Goal: Information Seeking & Learning: Learn about a topic

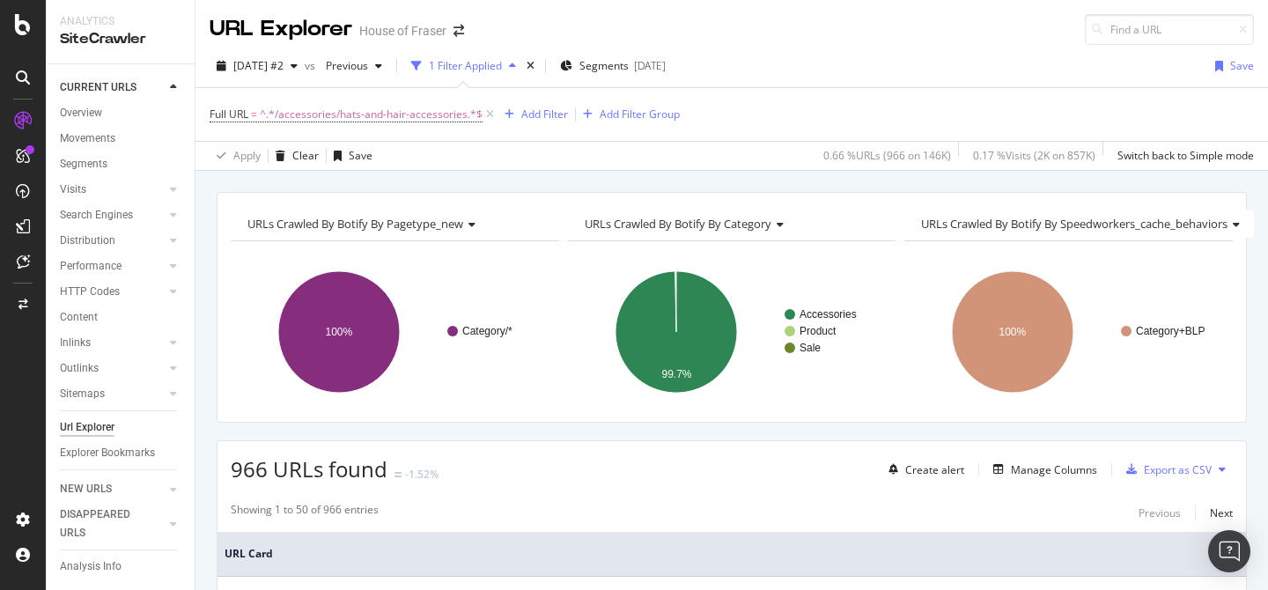
click at [432, 102] on span "^.*/accessories/hats-and-hair-accessories.*$" at bounding box center [371, 114] width 223 height 25
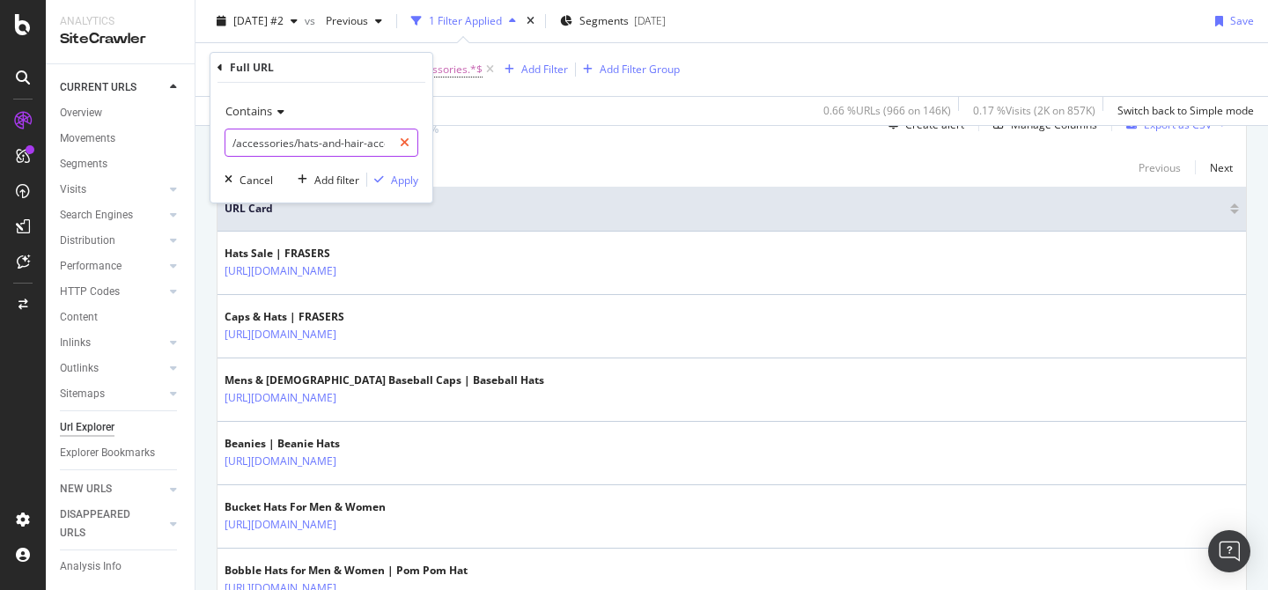
click at [405, 137] on icon at bounding box center [405, 143] width 10 height 12
click at [405, 136] on input "text" at bounding box center [321, 143] width 192 height 28
type input "shave"
click at [401, 185] on div "Apply" at bounding box center [404, 180] width 27 height 15
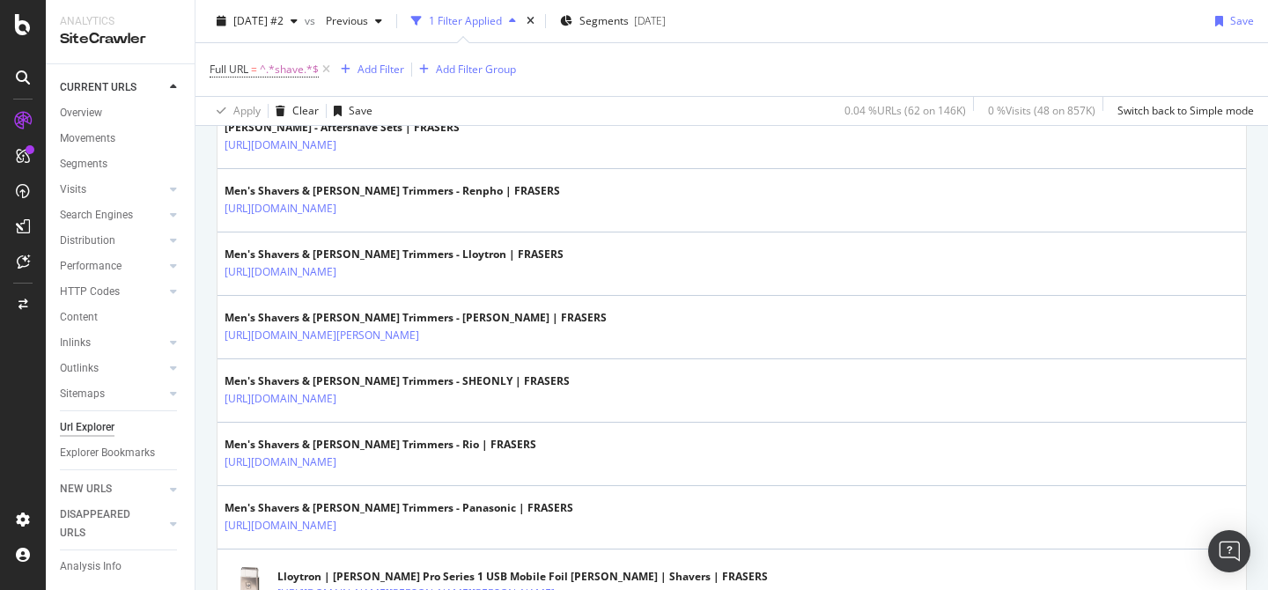
scroll to position [2428, 0]
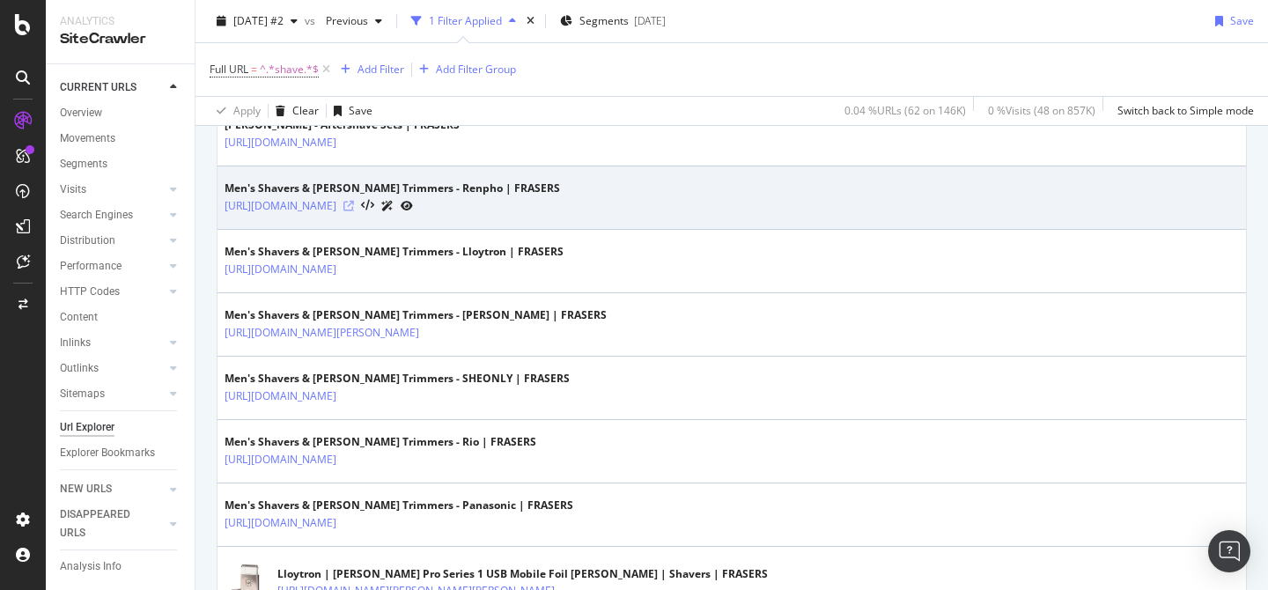
click at [354, 206] on icon at bounding box center [348, 206] width 11 height 11
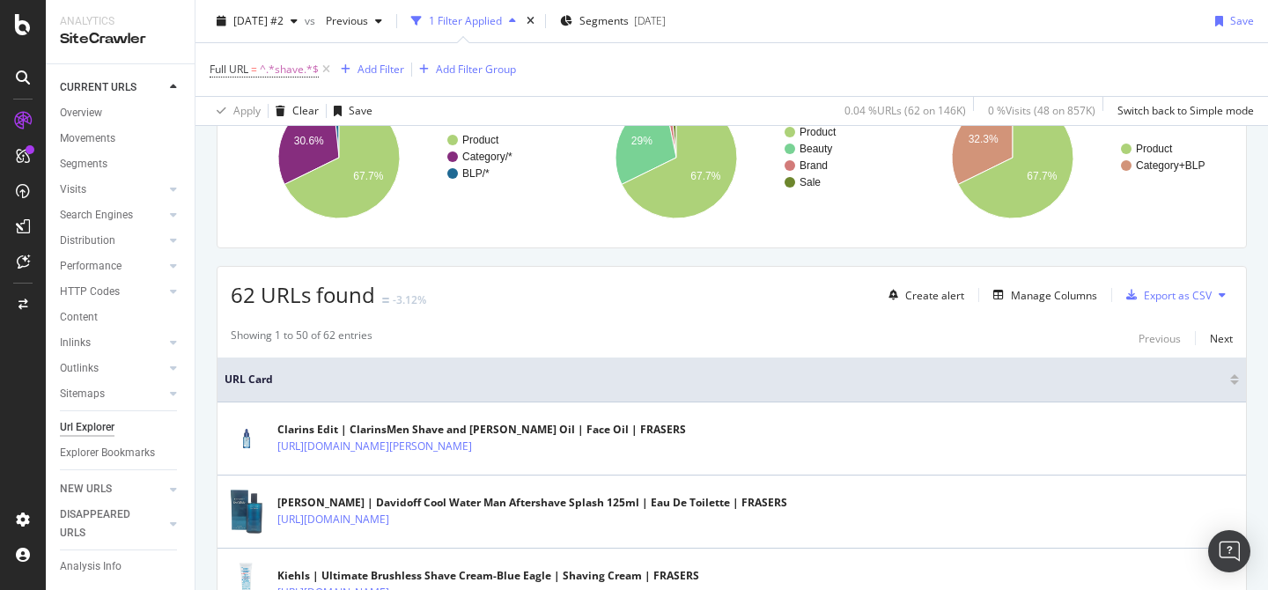
scroll to position [0, 0]
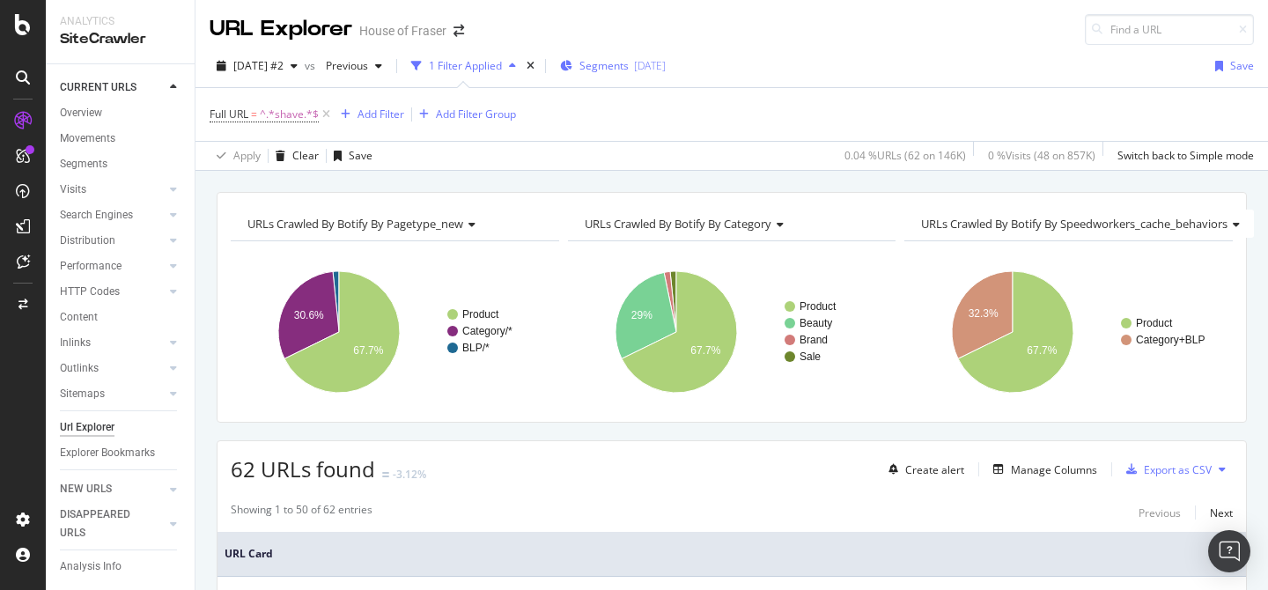
click at [625, 71] on span "Segments" at bounding box center [603, 65] width 49 height 15
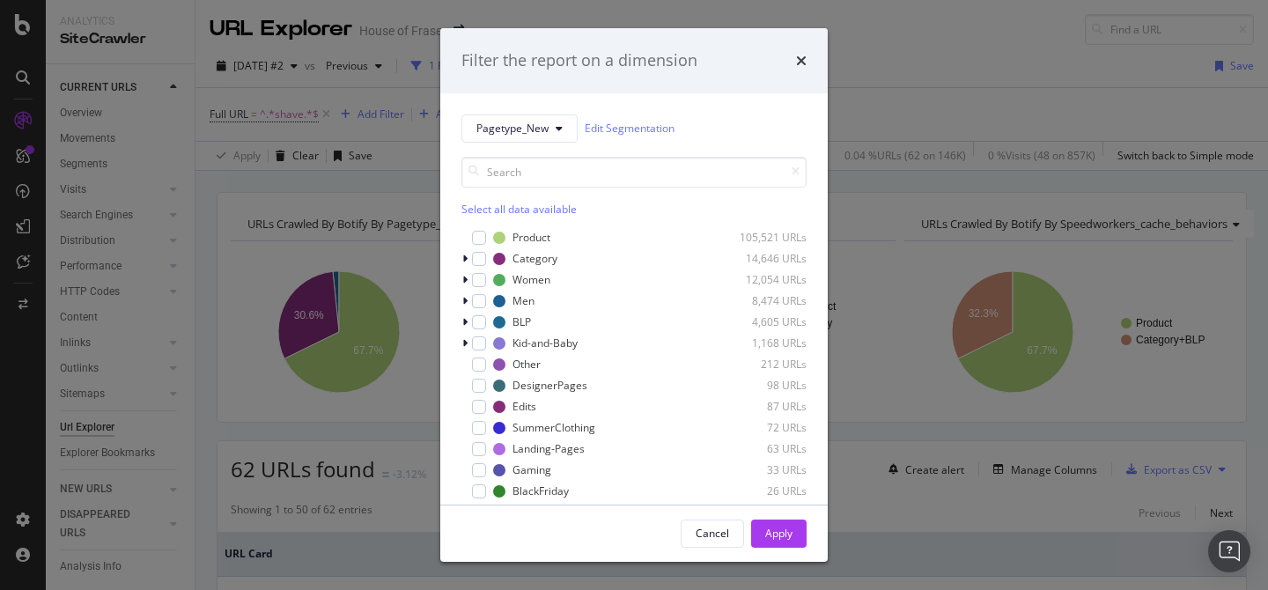
click at [523, 203] on div "Select all data available" at bounding box center [633, 209] width 345 height 15
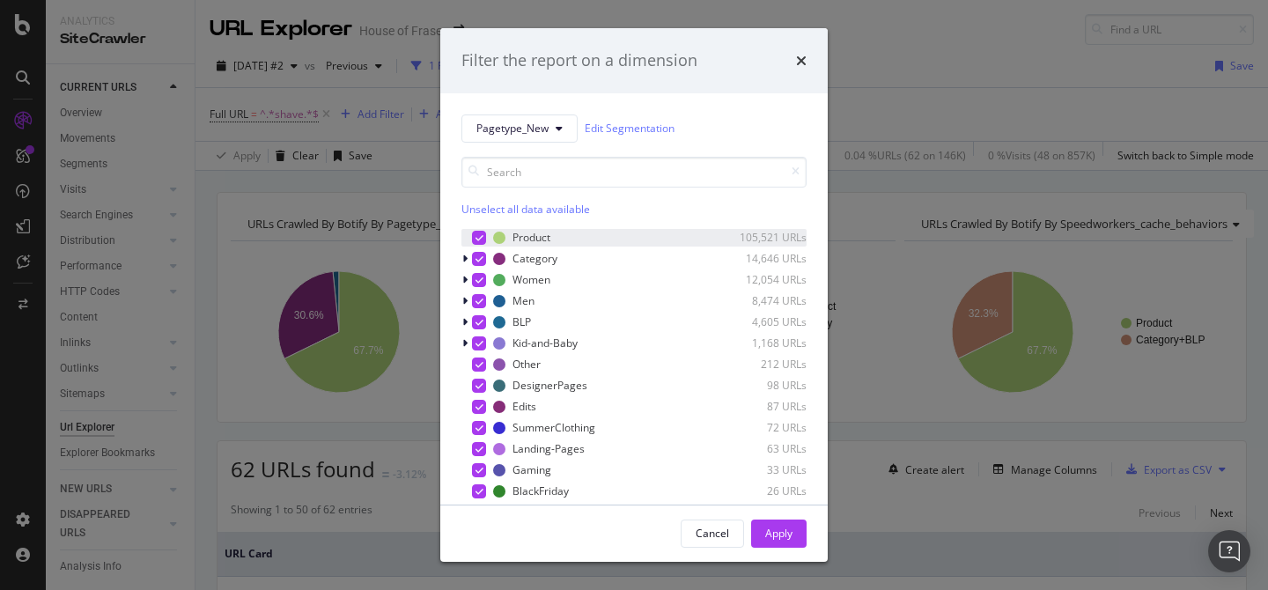
click at [485, 240] on div "modal" at bounding box center [479, 238] width 14 height 14
click at [793, 536] on button "Apply" at bounding box center [778, 534] width 55 height 28
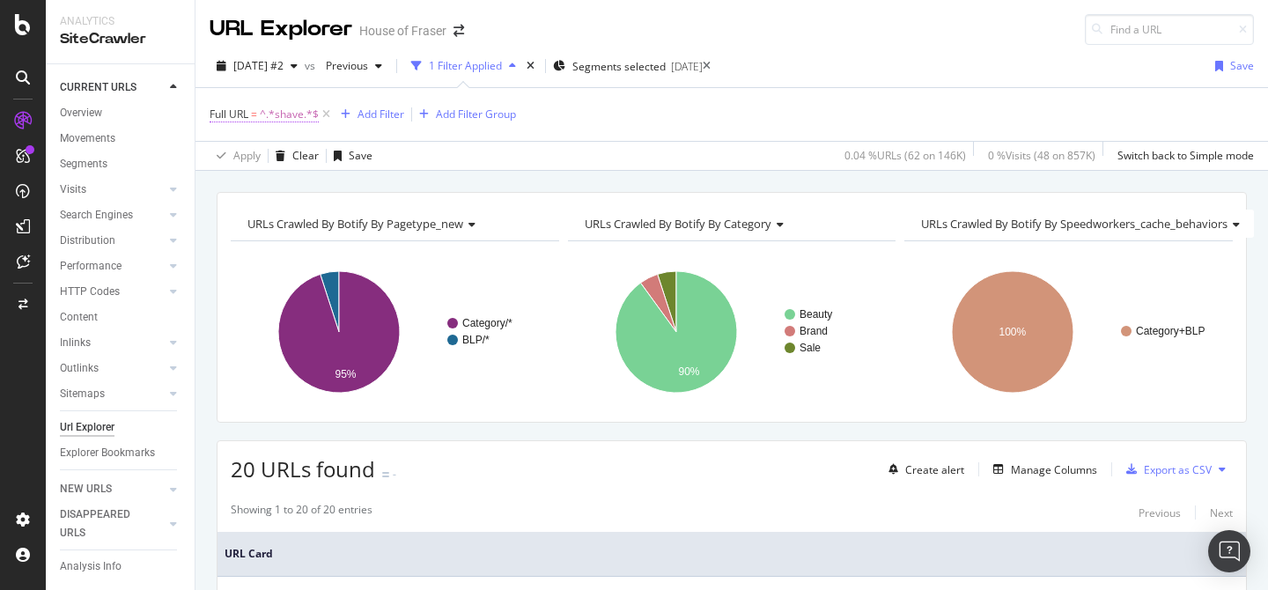
click at [295, 114] on span "^.*shave.*$" at bounding box center [289, 114] width 59 height 25
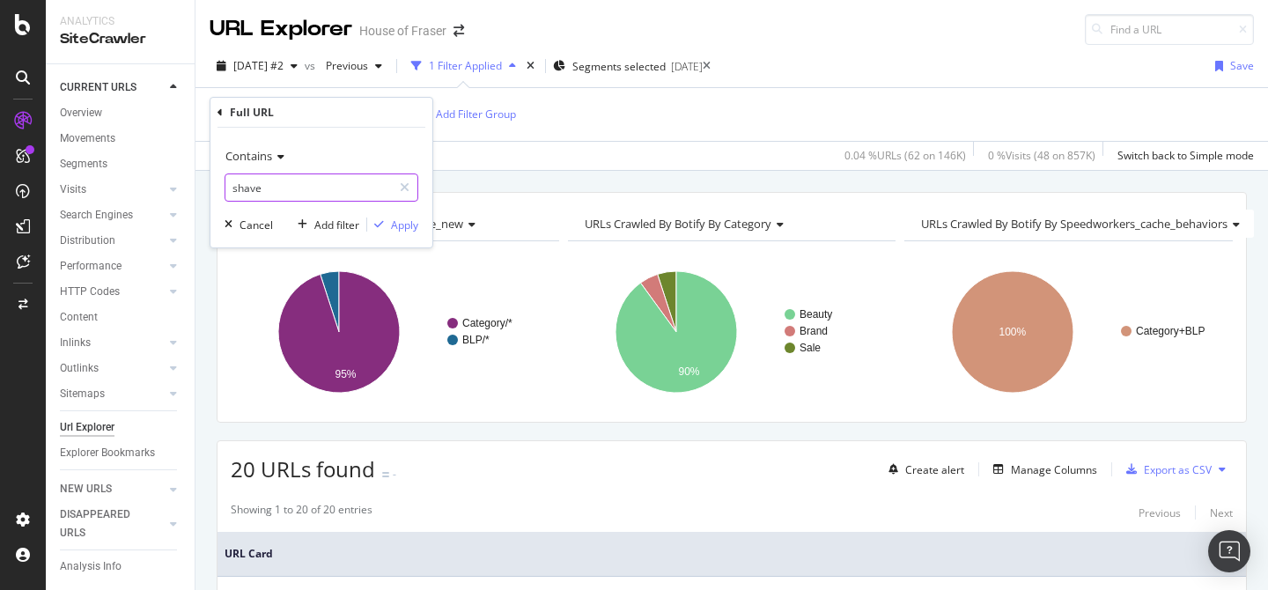
click at [299, 190] on input "shave" at bounding box center [308, 187] width 166 height 28
type input "mens-shavers"
click at [389, 231] on div "Apply" at bounding box center [392, 225] width 51 height 16
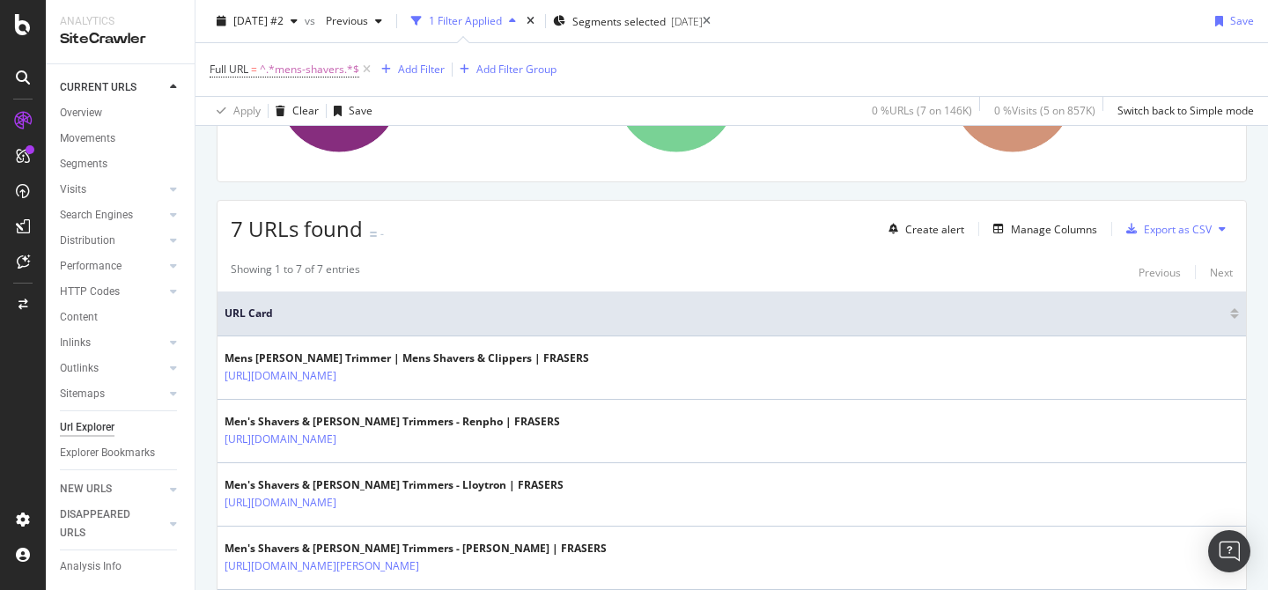
scroll to position [3, 0]
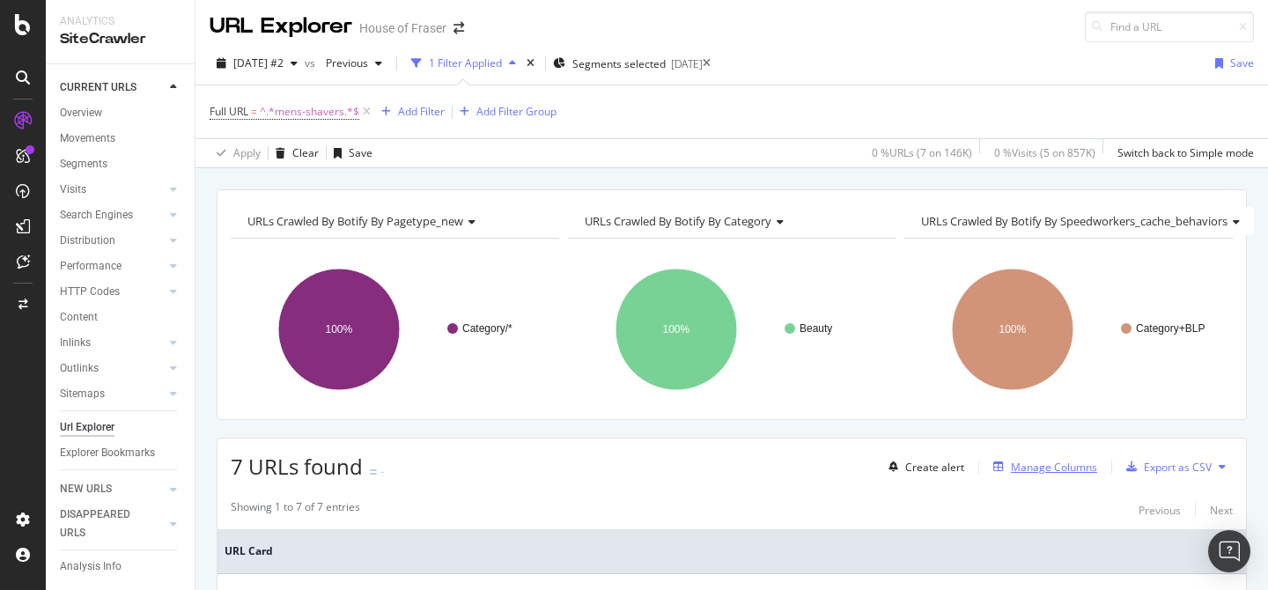
click at [1024, 461] on div "Manage Columns" at bounding box center [1054, 467] width 86 height 15
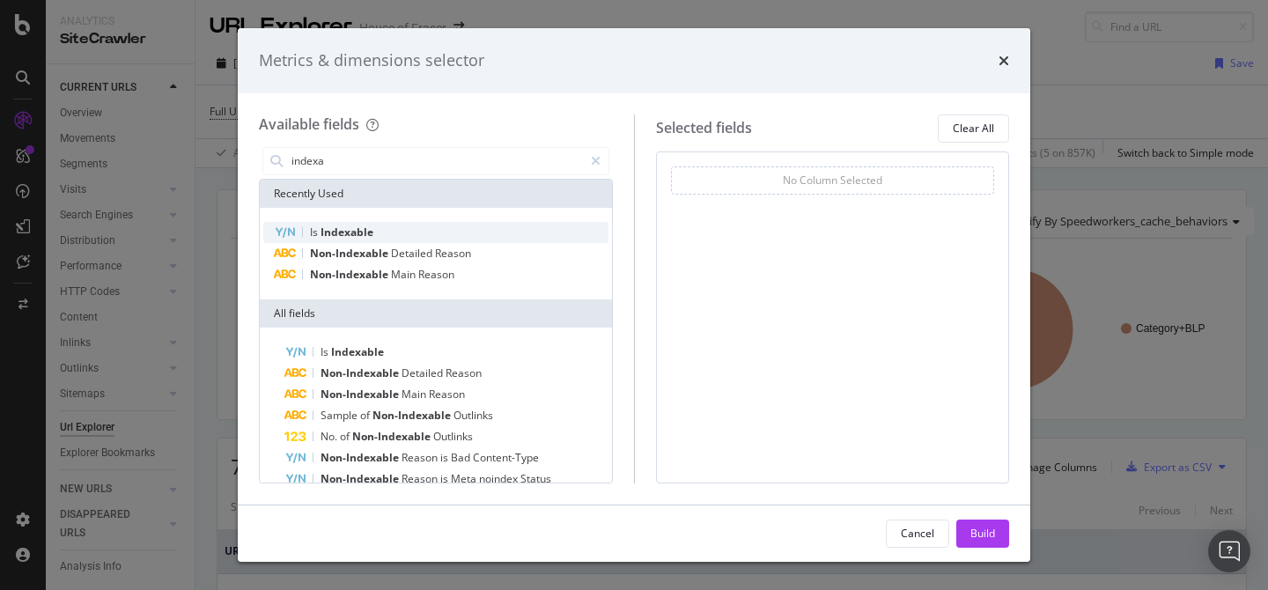
type input "indexa"
click at [427, 229] on div "Is Indexable" at bounding box center [435, 232] width 345 height 21
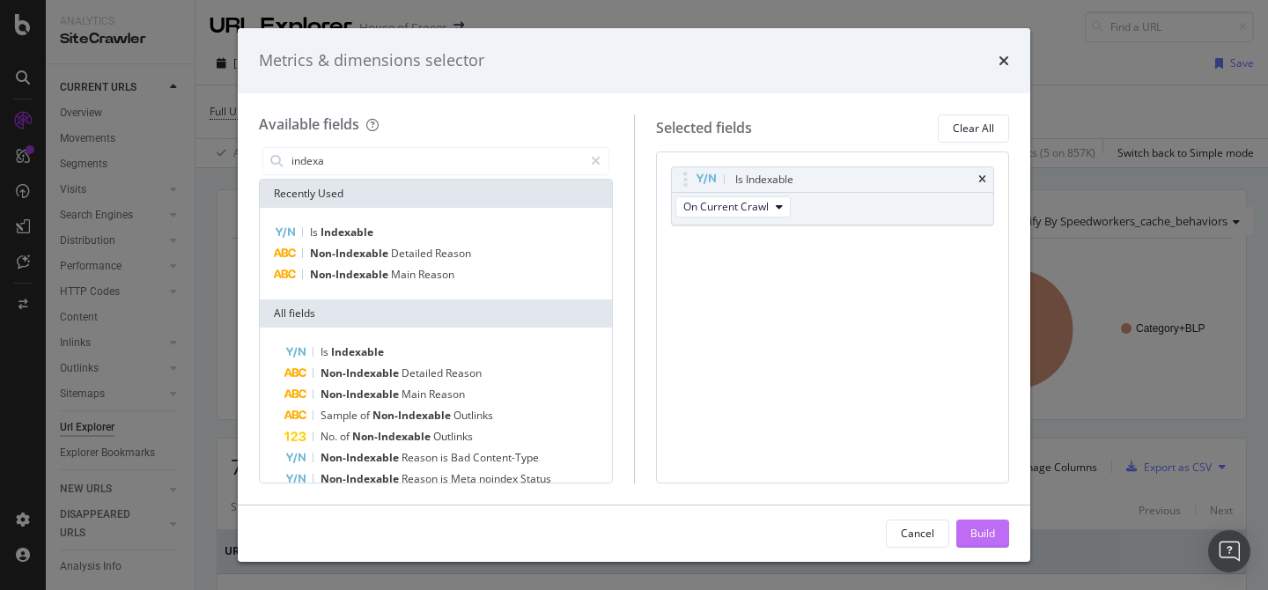
click at [984, 542] on div "Build" at bounding box center [982, 533] width 25 height 26
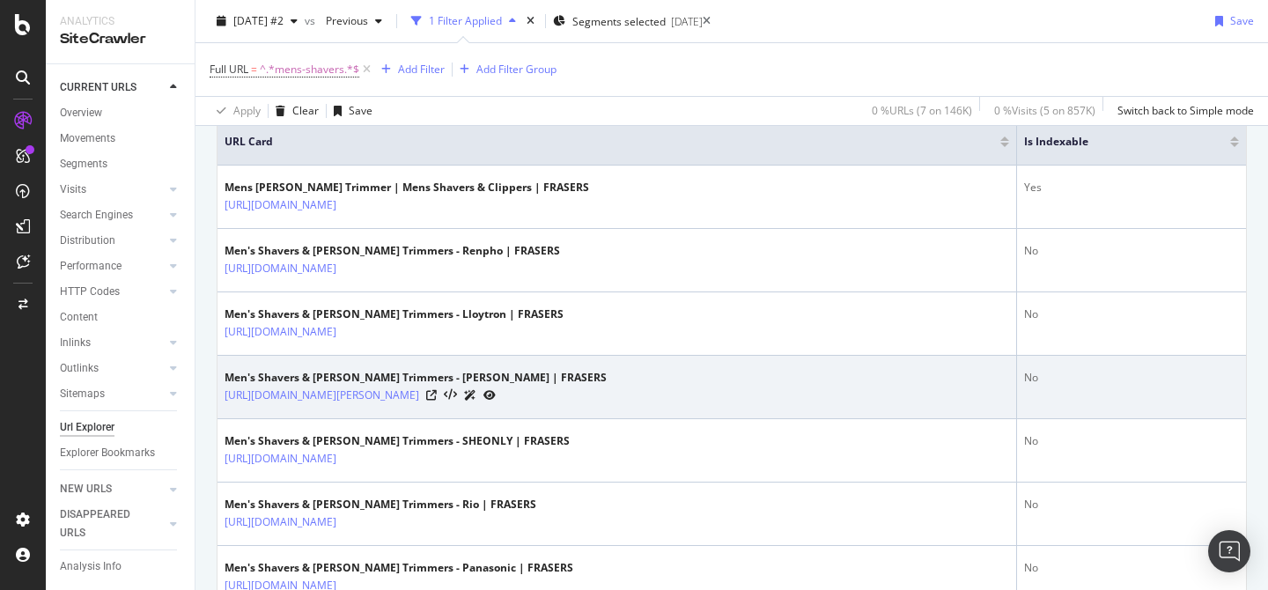
scroll to position [402, 0]
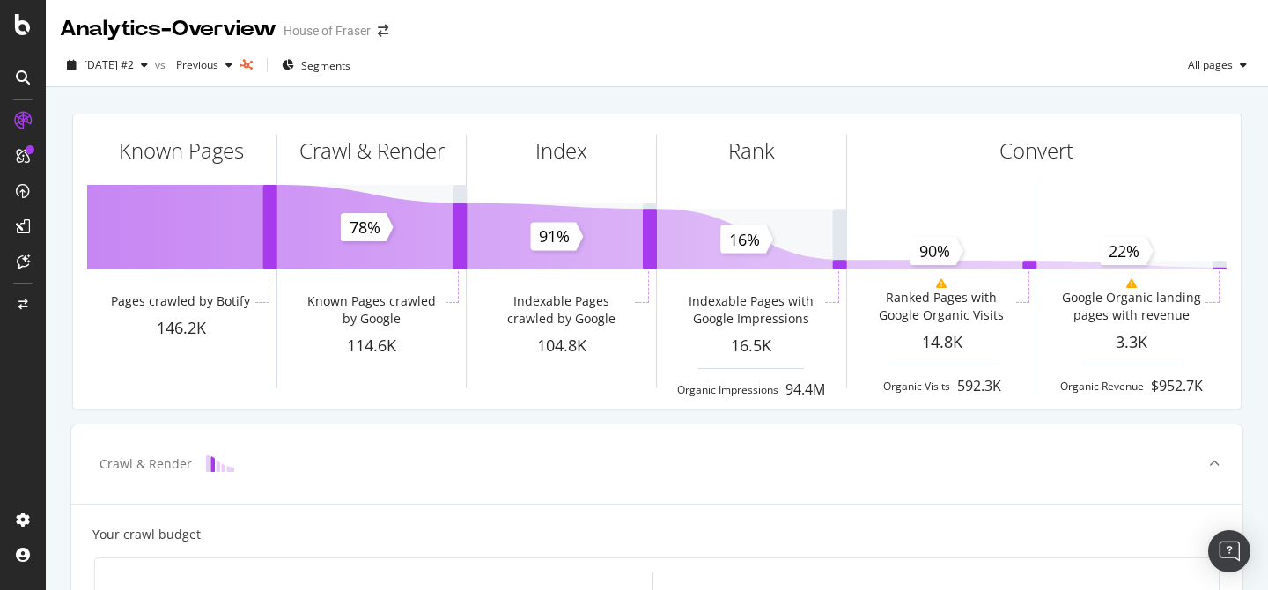
click at [18, 11] on div at bounding box center [23, 295] width 46 height 590
click at [18, 33] on icon at bounding box center [23, 24] width 16 height 21
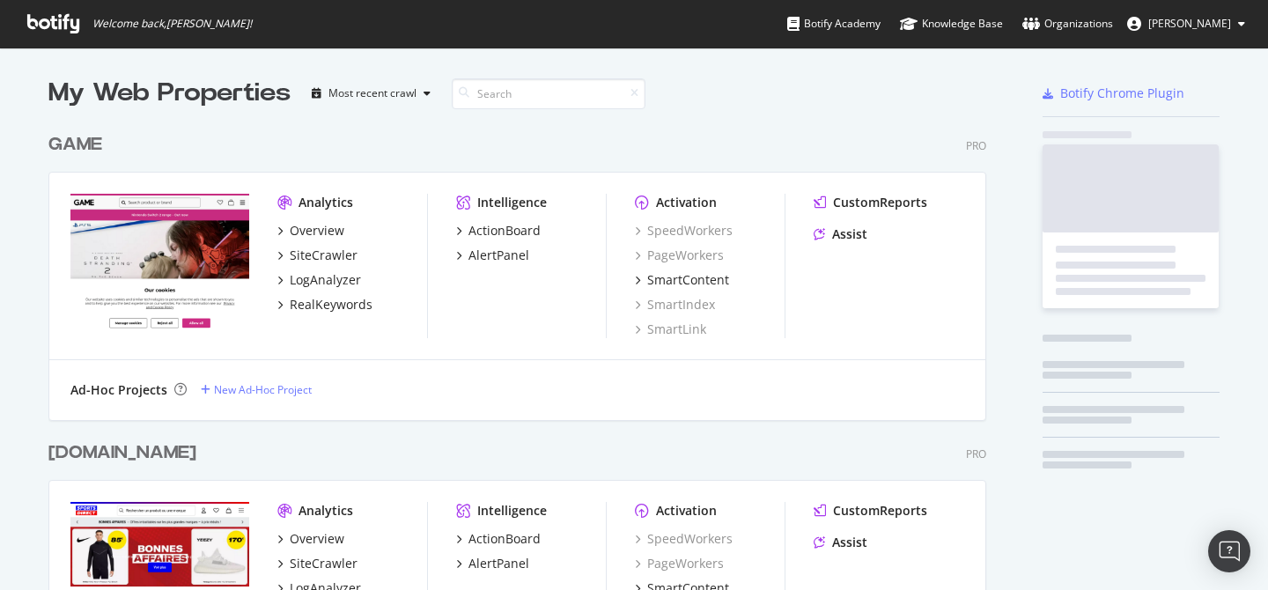
scroll to position [590, 1268]
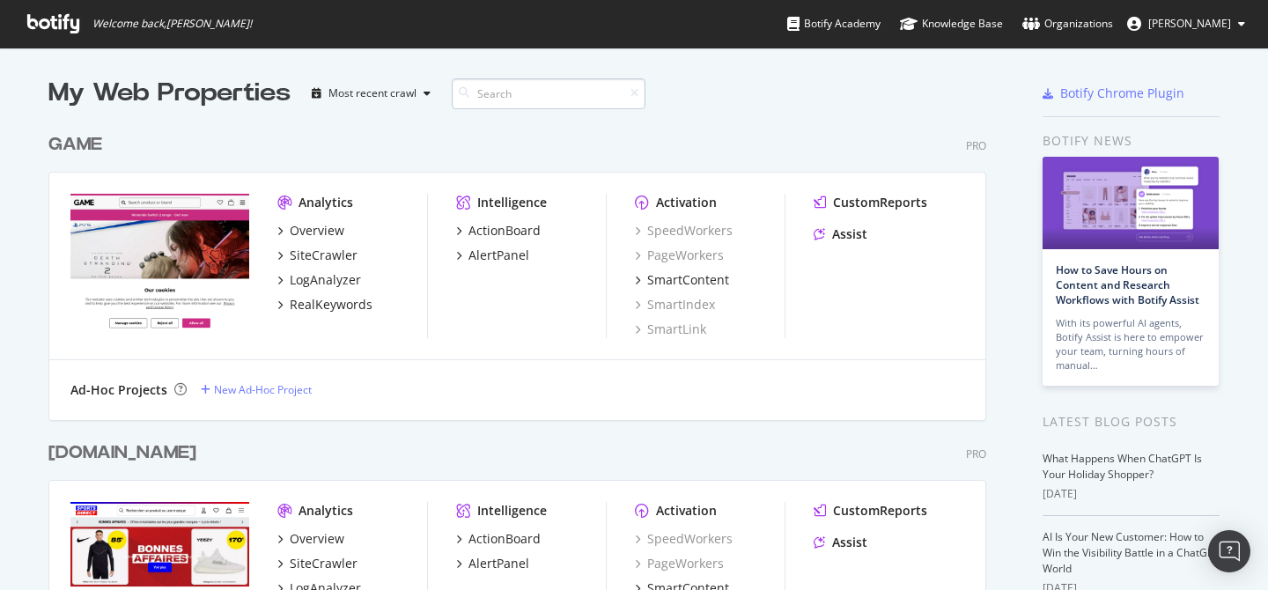
click at [490, 100] on input at bounding box center [549, 93] width 194 height 31
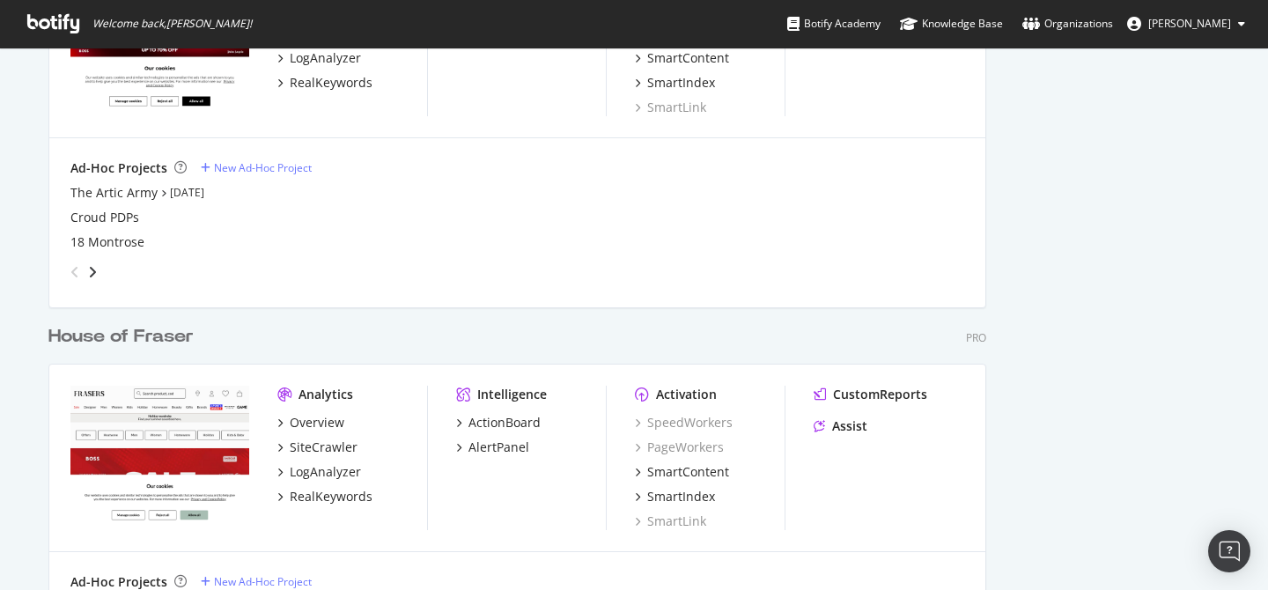
scroll to position [1697, 0]
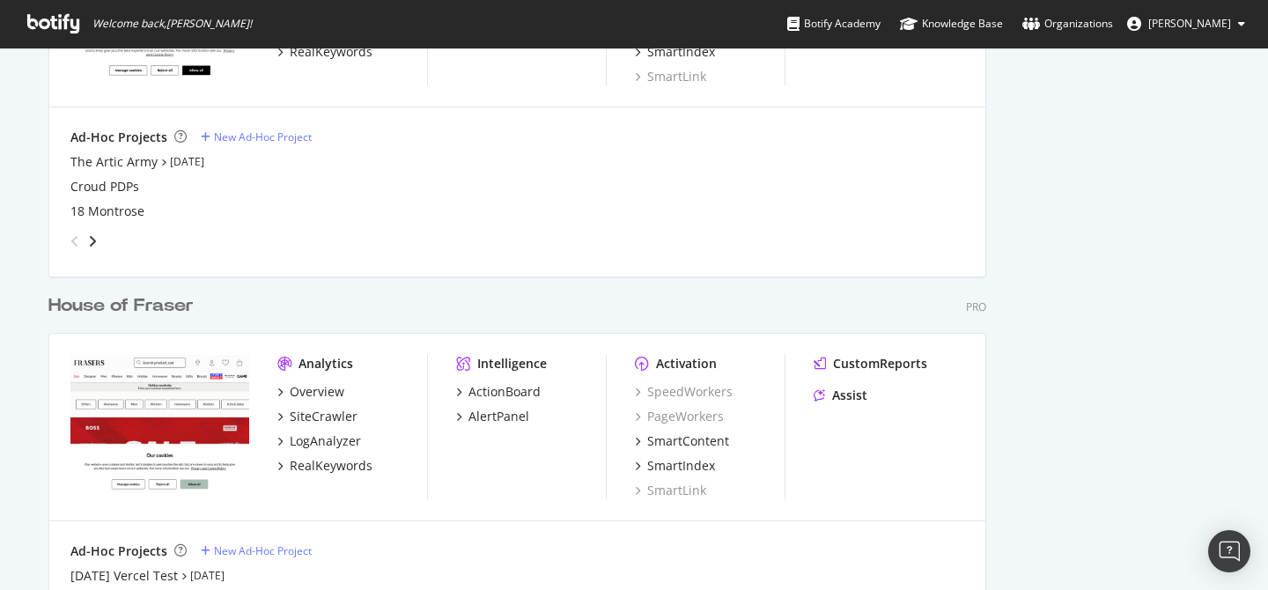
click at [129, 309] on div "House of Fraser" at bounding box center [120, 306] width 145 height 26
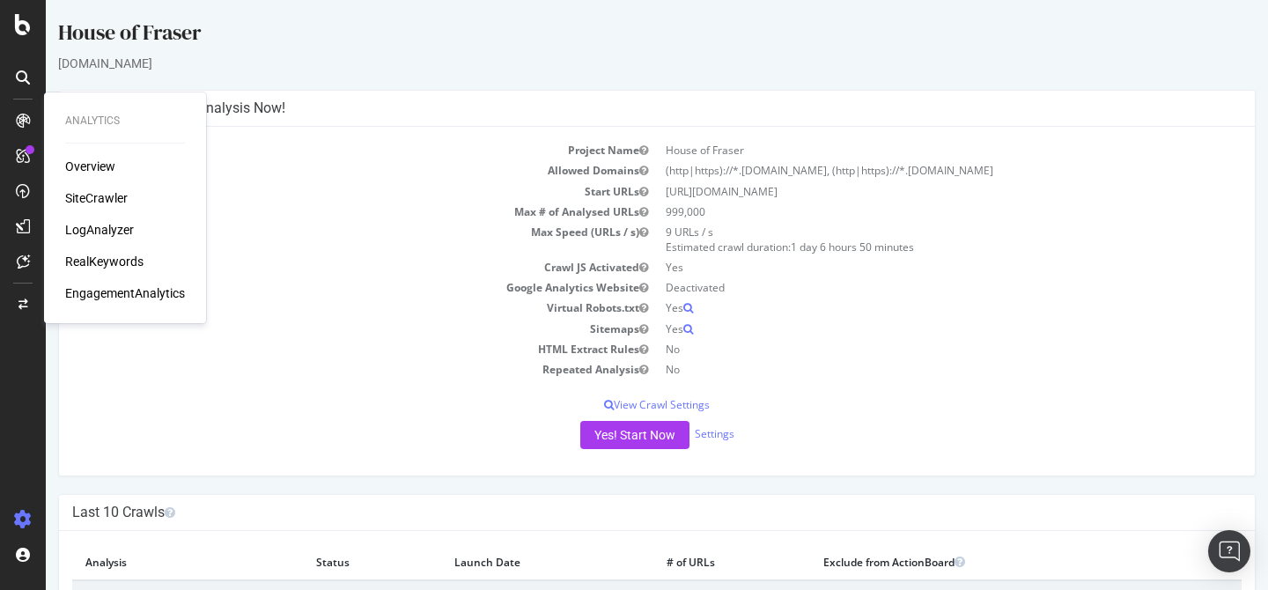
click at [117, 197] on div "SiteCrawler" at bounding box center [96, 198] width 63 height 18
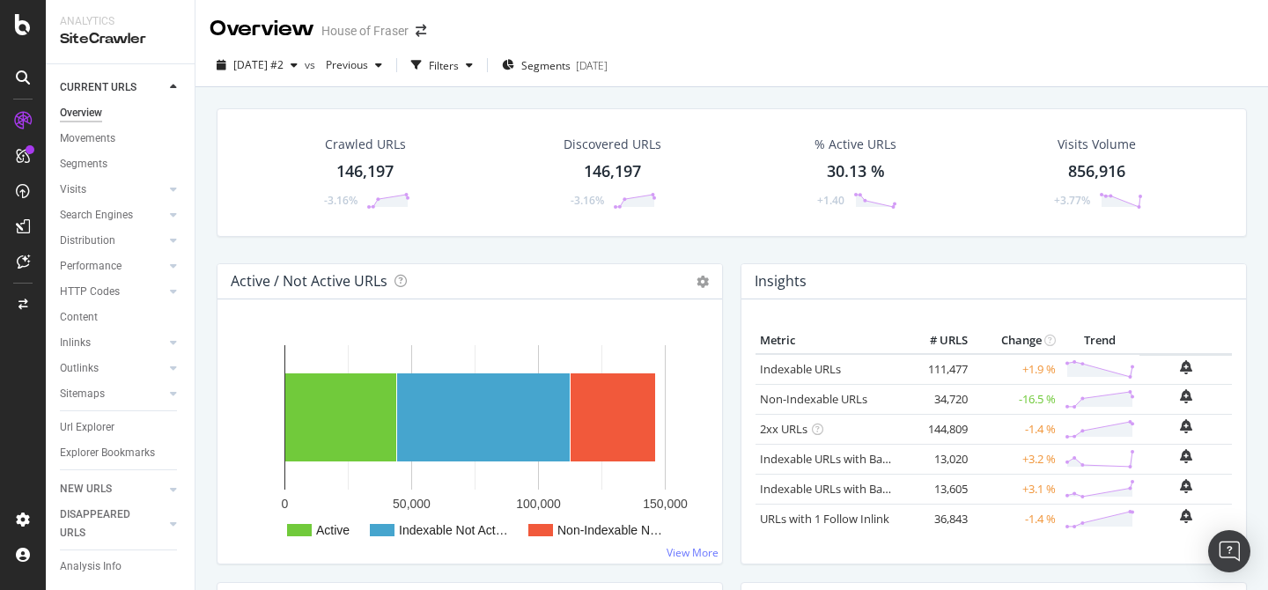
click at [99, 421] on div "Url Explorer" at bounding box center [87, 427] width 55 height 18
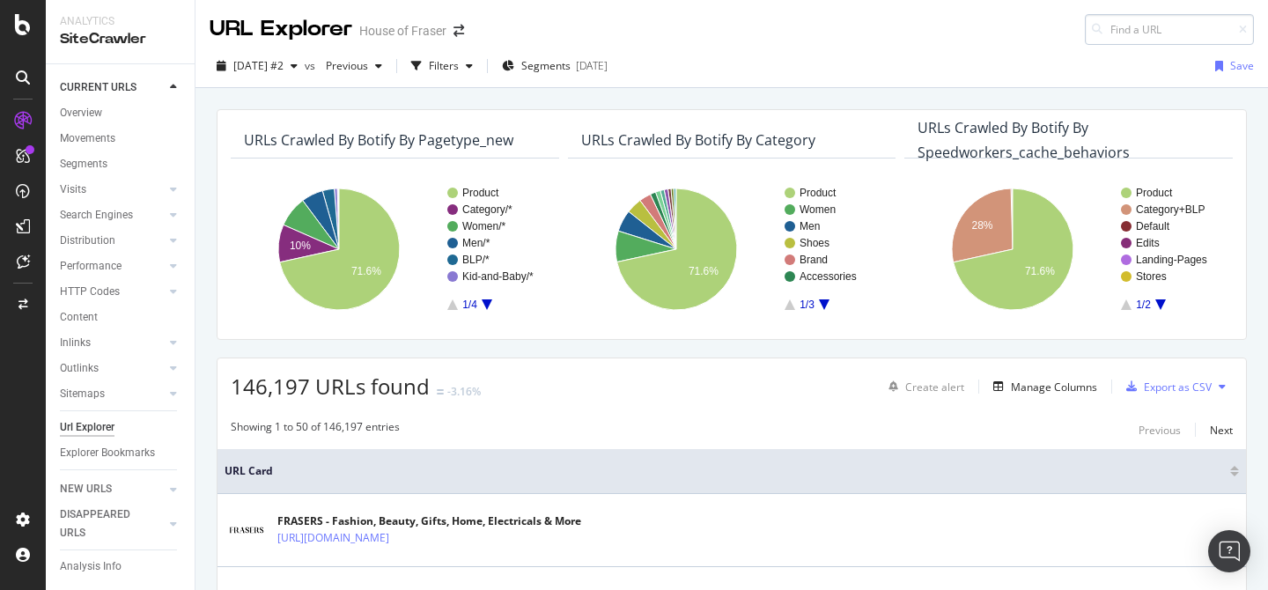
click at [1159, 27] on input at bounding box center [1169, 29] width 169 height 31
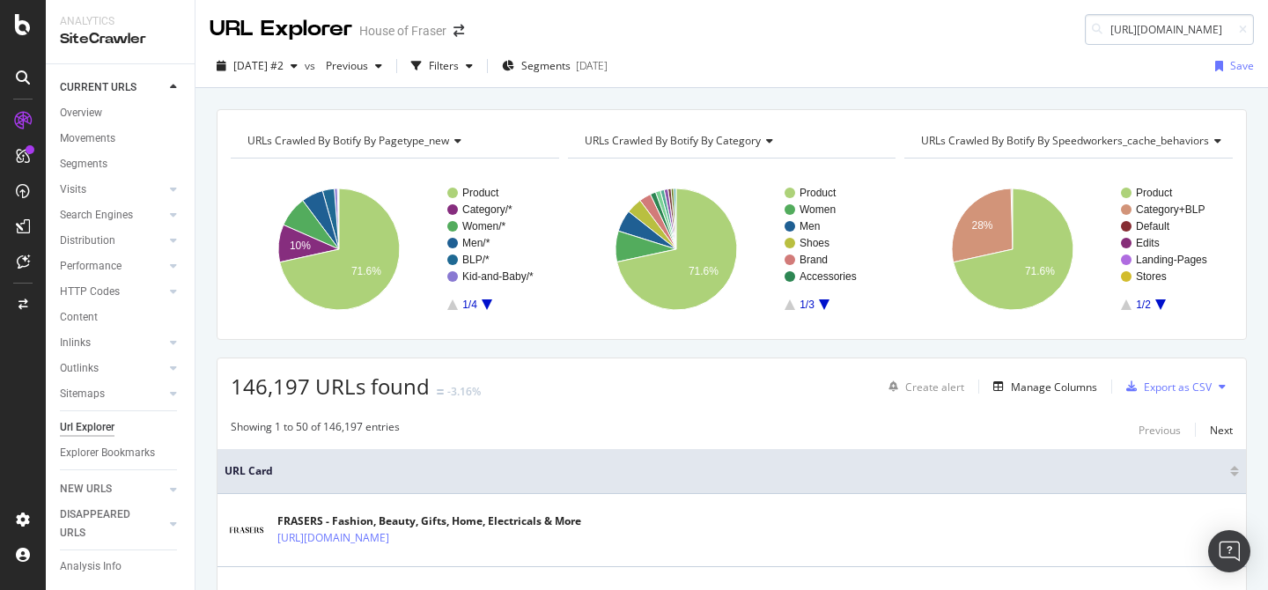
scroll to position [0, 239]
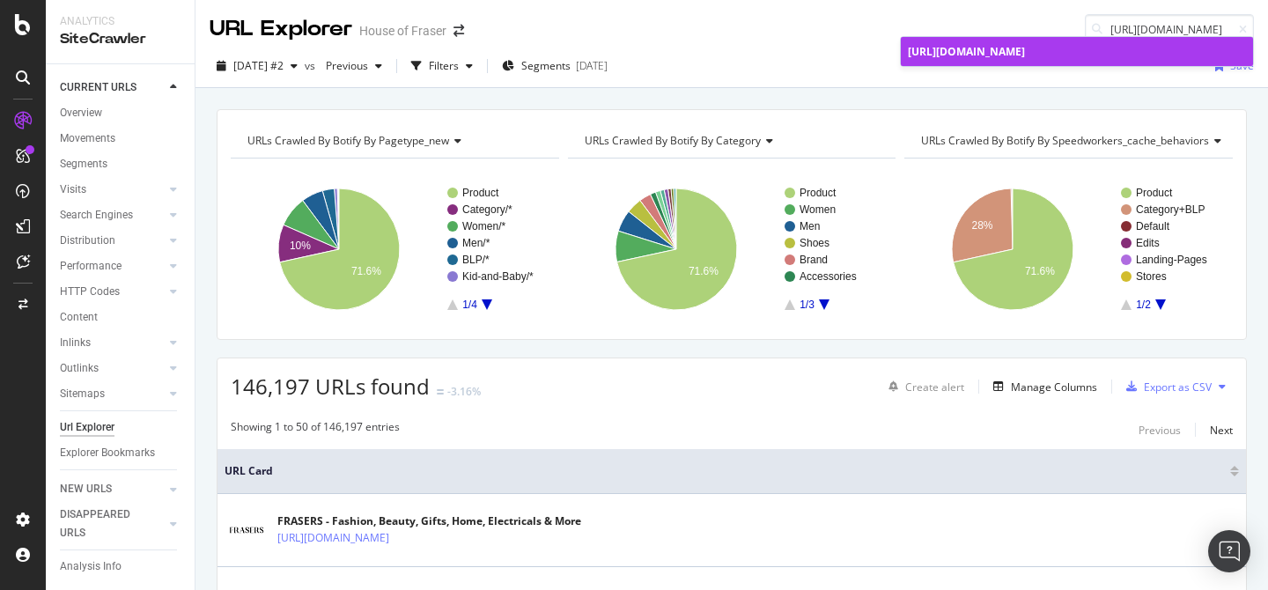
type input "[URL][DOMAIN_NAME]"
click at [1025, 54] on span "[URL][DOMAIN_NAME]" at bounding box center [966, 51] width 117 height 15
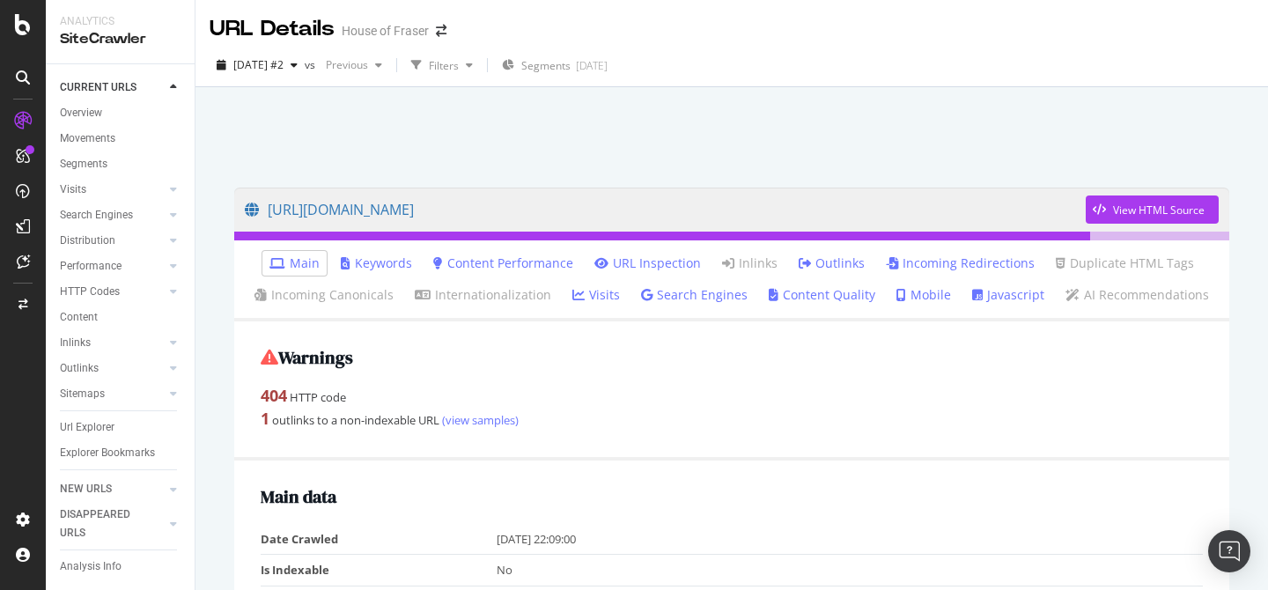
scroll to position [2, 0]
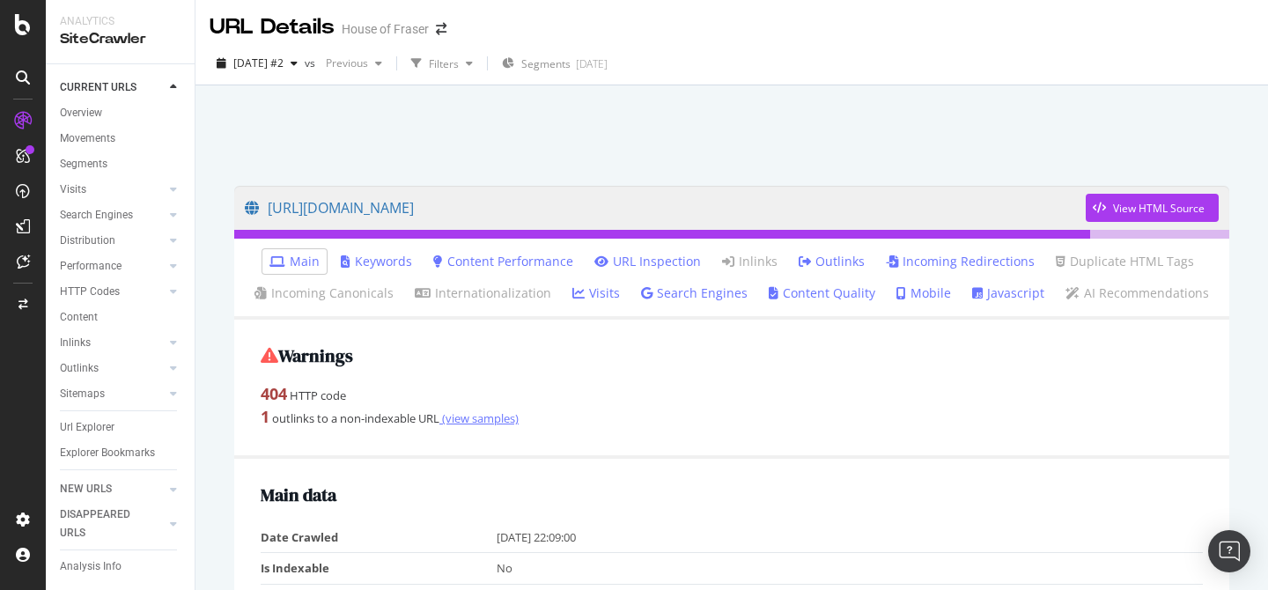
click at [483, 419] on link "(view samples)" at bounding box center [478, 418] width 79 height 16
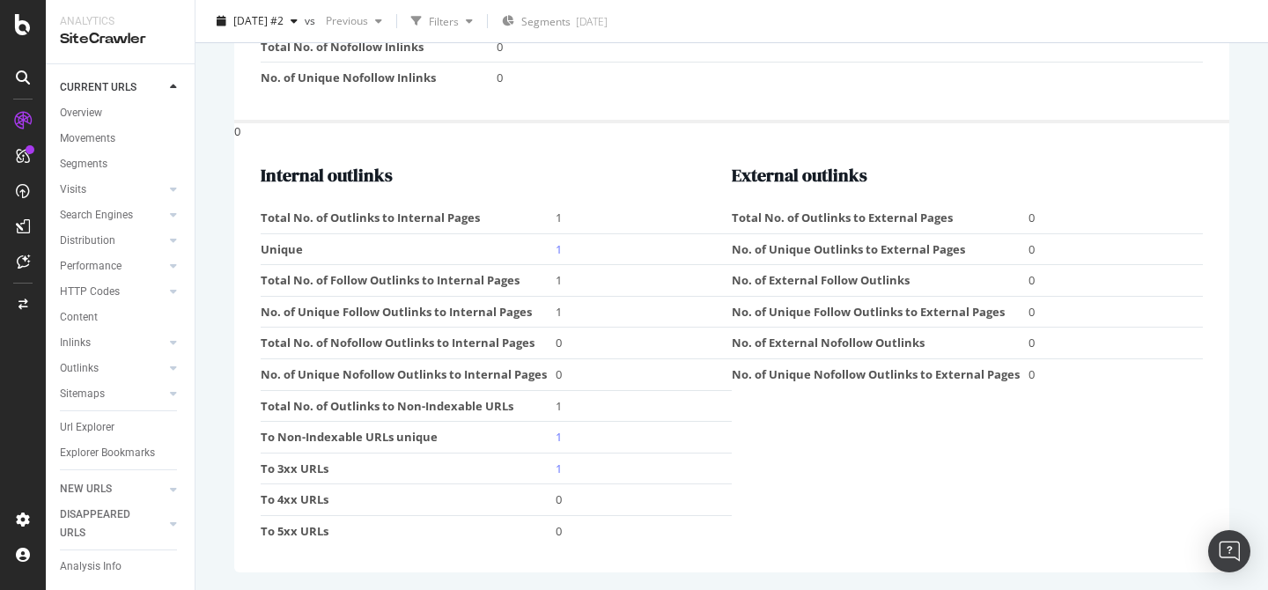
scroll to position [1477, 0]
